Goal: Navigation & Orientation: Find specific page/section

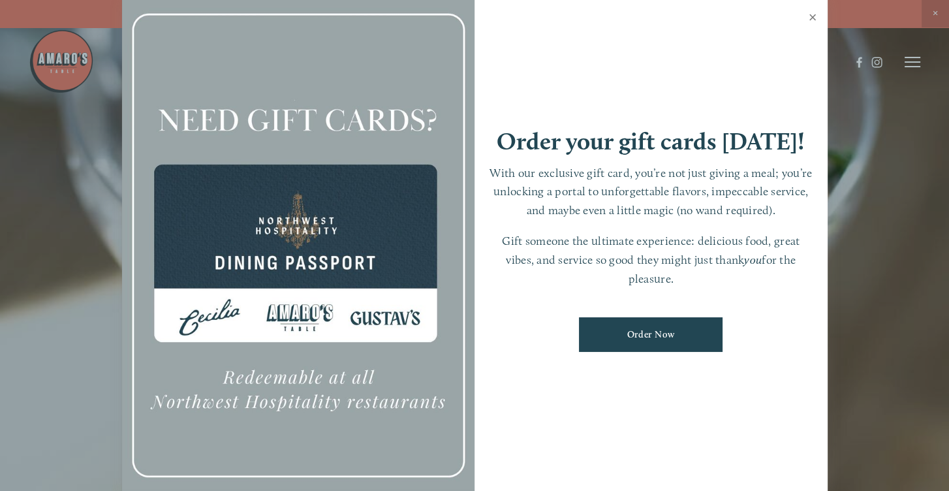
click at [811, 17] on link "Close" at bounding box center [812, 19] width 25 height 37
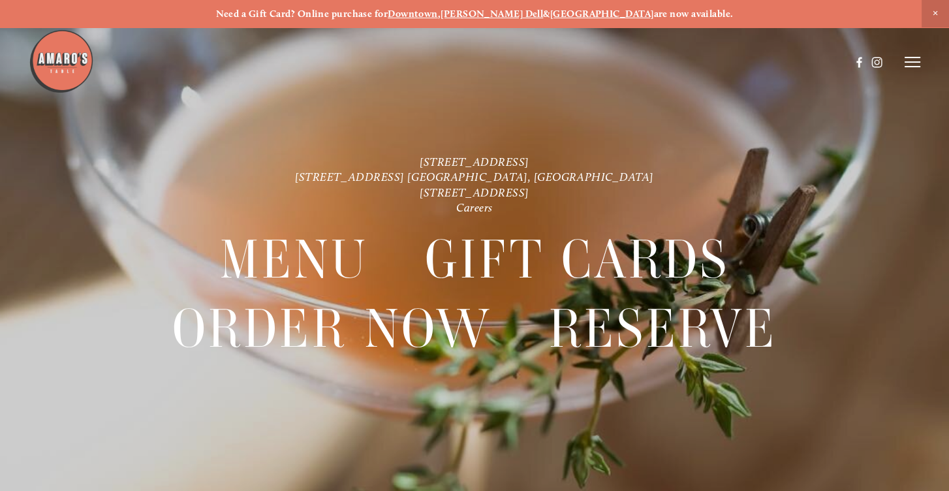
click at [915, 64] on icon at bounding box center [913, 62] width 16 height 12
click at [668, 59] on span "Menu" at bounding box center [680, 61] width 24 height 11
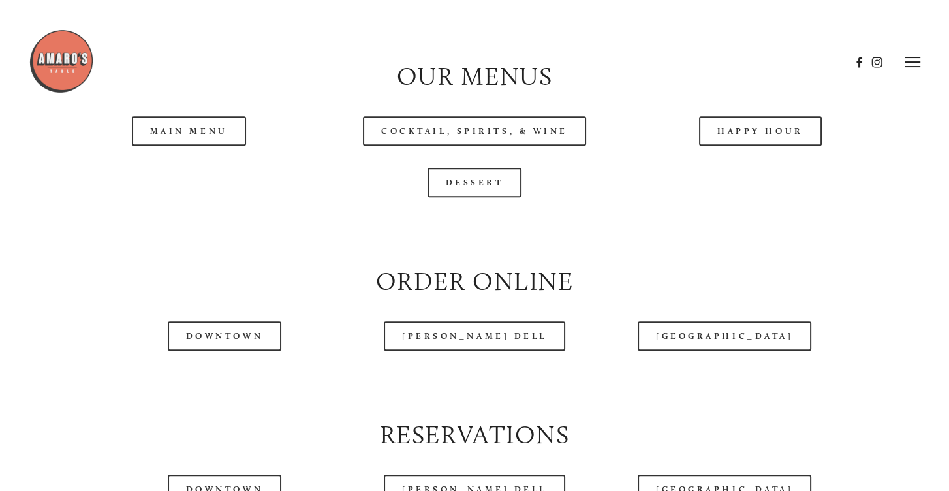
scroll to position [1240, 0]
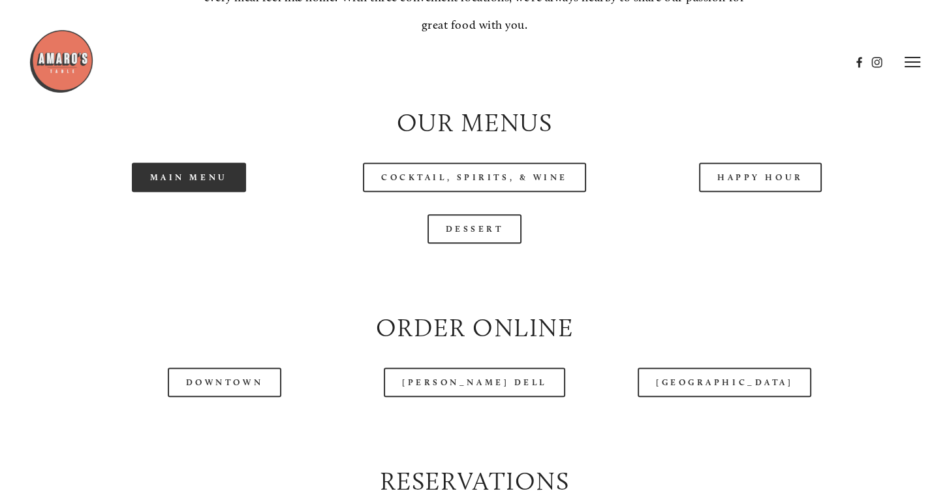
click at [204, 192] on link "Main Menu" at bounding box center [189, 177] width 114 height 29
